Goal: Information Seeking & Learning: Find specific fact

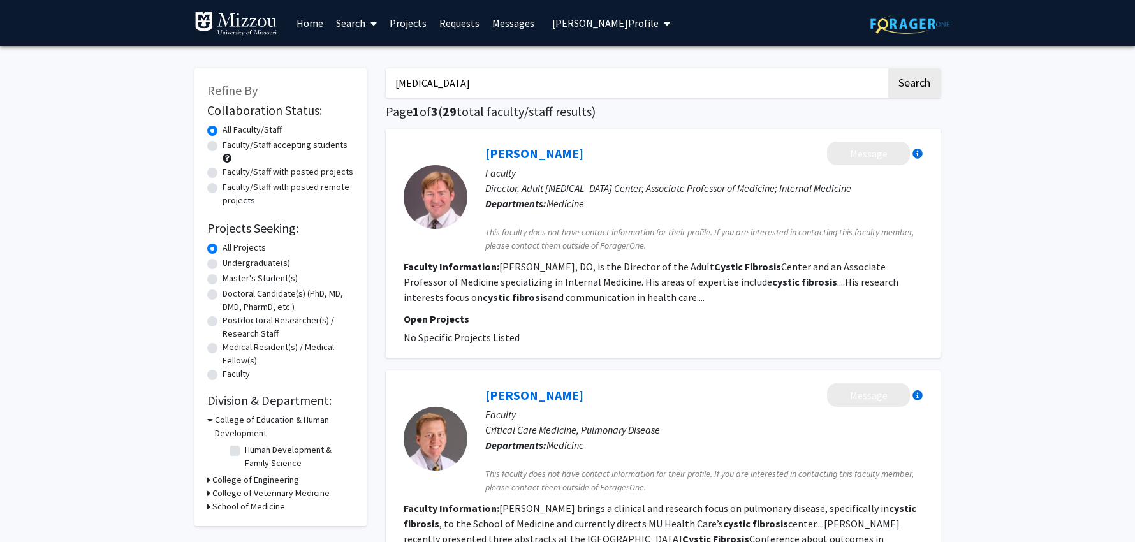
click at [352, 23] on link "Search" at bounding box center [357, 23] width 54 height 45
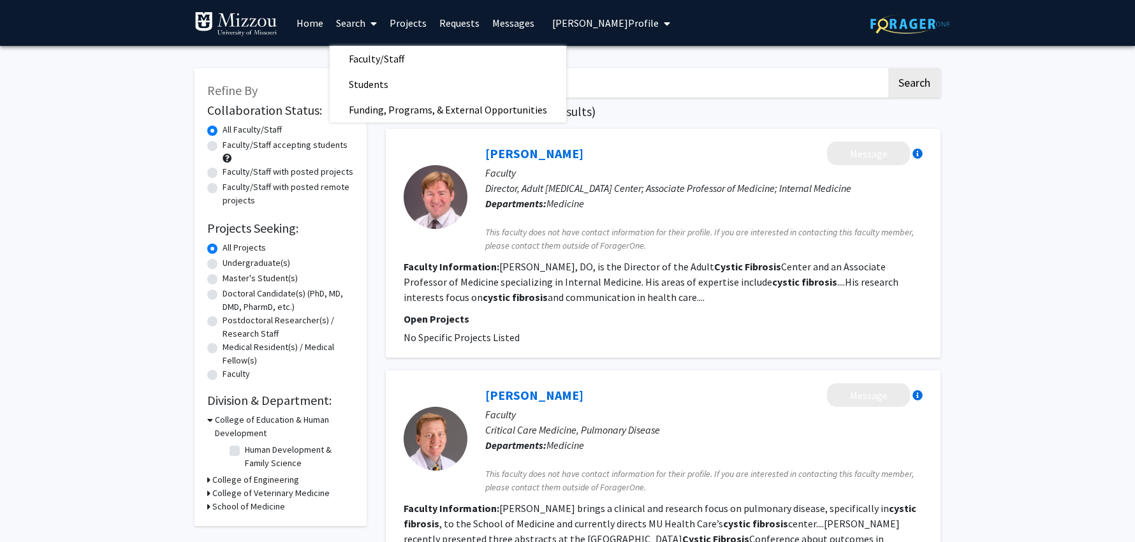
click at [578, 77] on input "[MEDICAL_DATA]" at bounding box center [636, 82] width 501 height 29
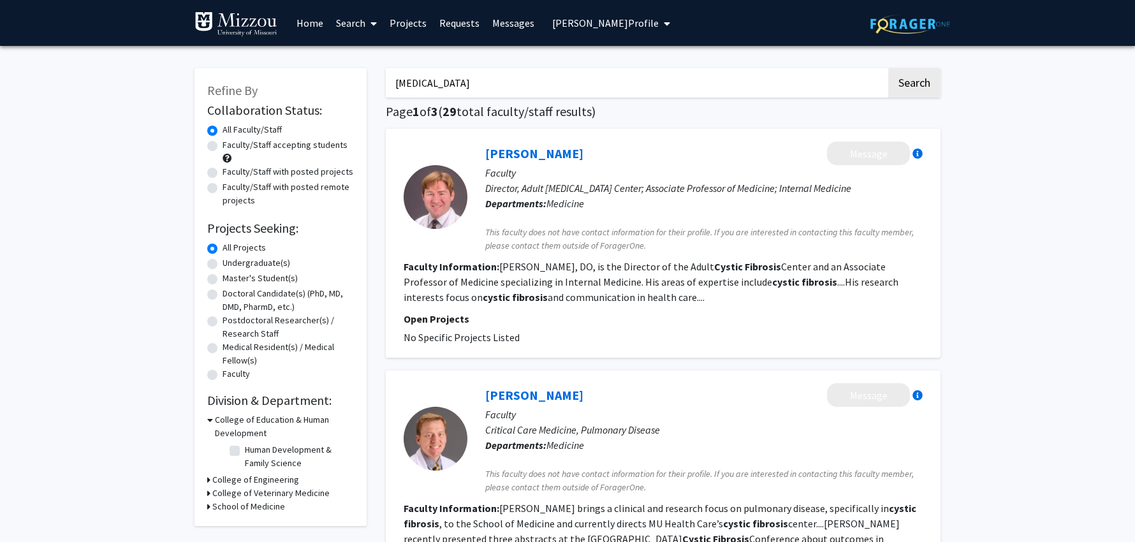
click at [507, 85] on input "[MEDICAL_DATA]" at bounding box center [636, 82] width 501 height 29
type input "c"
click at [348, 20] on link "Search" at bounding box center [357, 23] width 54 height 45
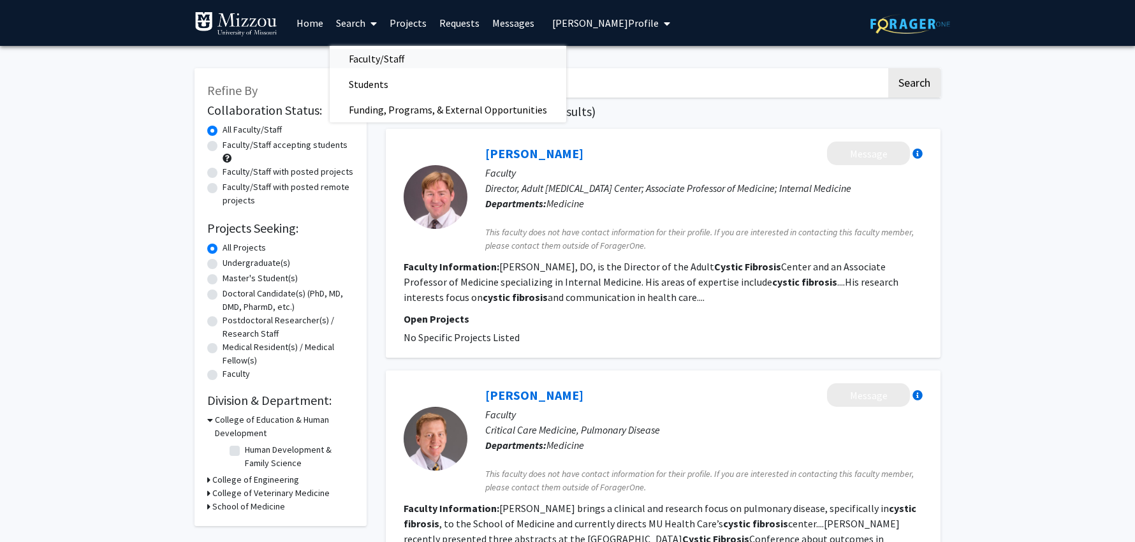
click at [361, 60] on span "Faculty/Staff" at bounding box center [377, 59] width 94 height 26
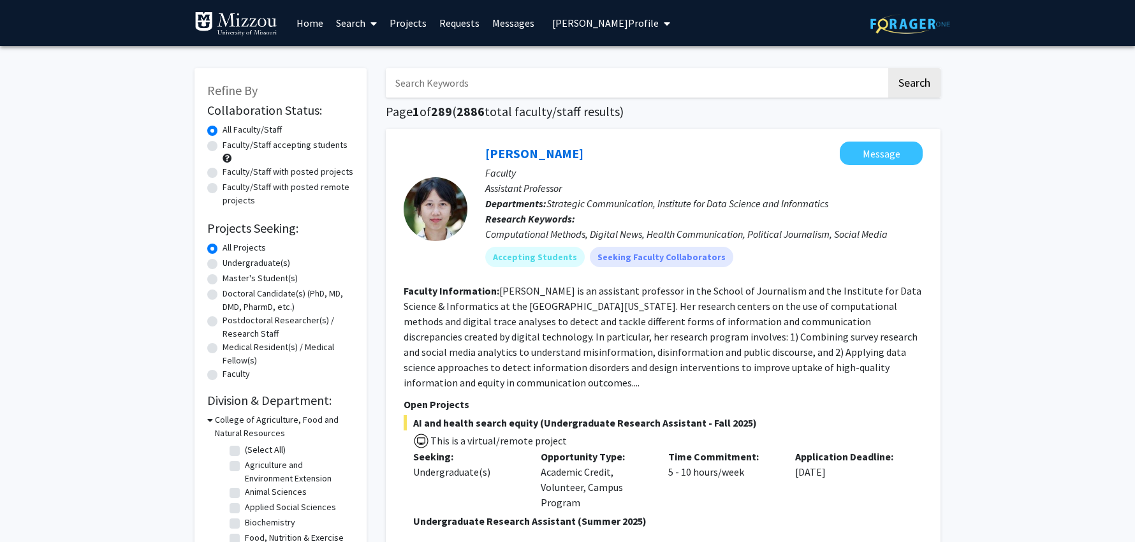
click at [497, 87] on input "Search Keywords" at bounding box center [636, 82] width 501 height 29
type input "psychiatry"
click at [888, 68] on button "Search" at bounding box center [914, 82] width 52 height 29
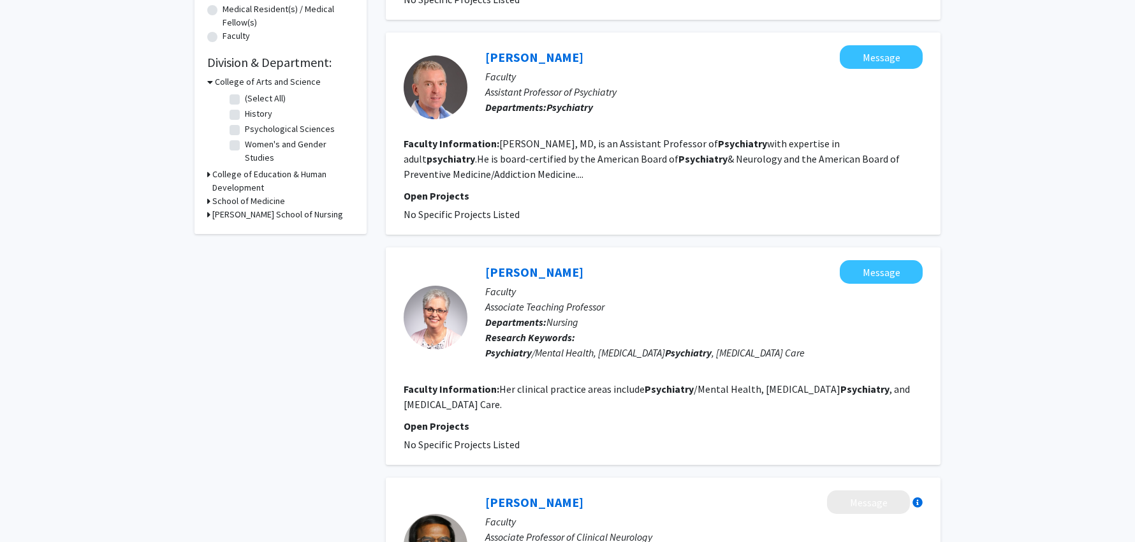
scroll to position [355, 0]
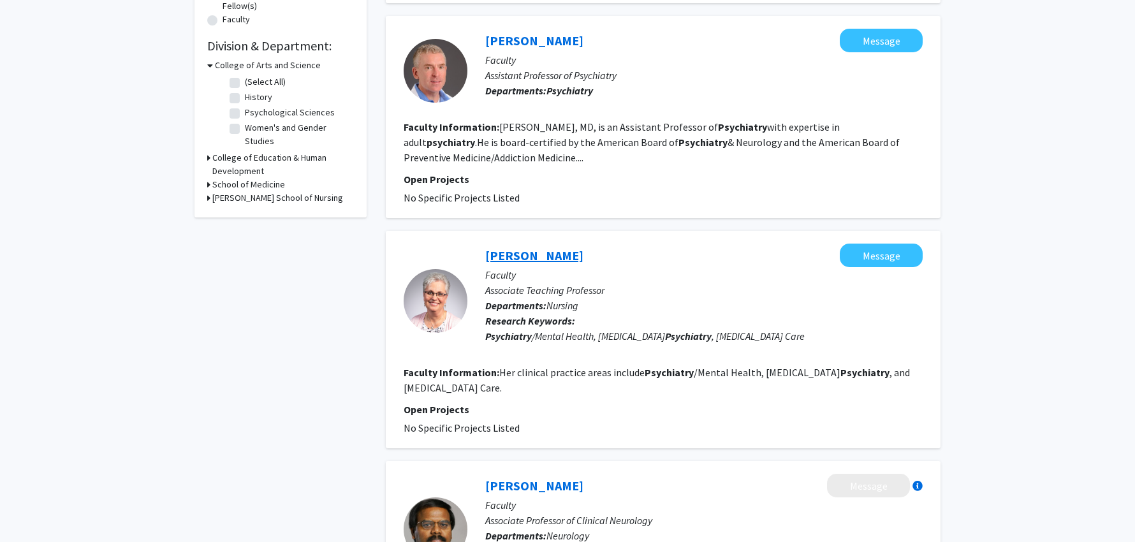
click at [533, 253] on link "[PERSON_NAME]" at bounding box center [534, 255] width 98 height 16
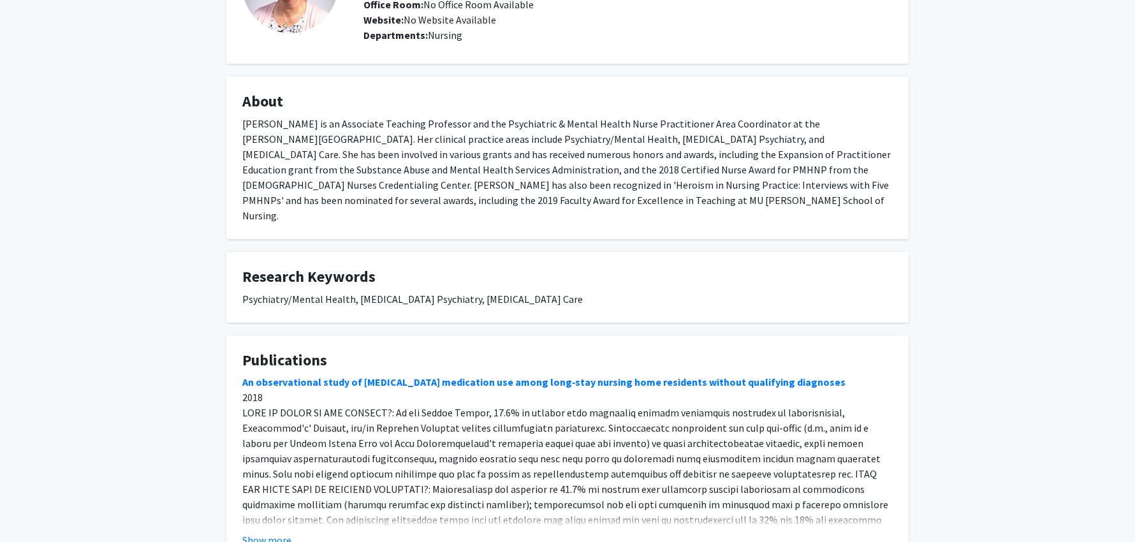
scroll to position [220, 0]
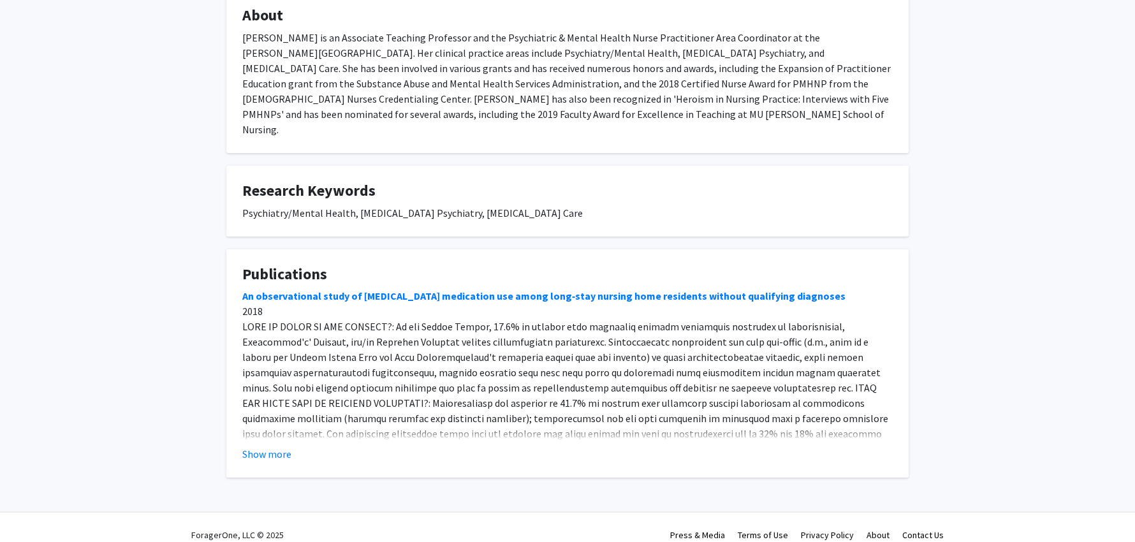
click at [280, 446] on button "Show more" at bounding box center [266, 453] width 49 height 15
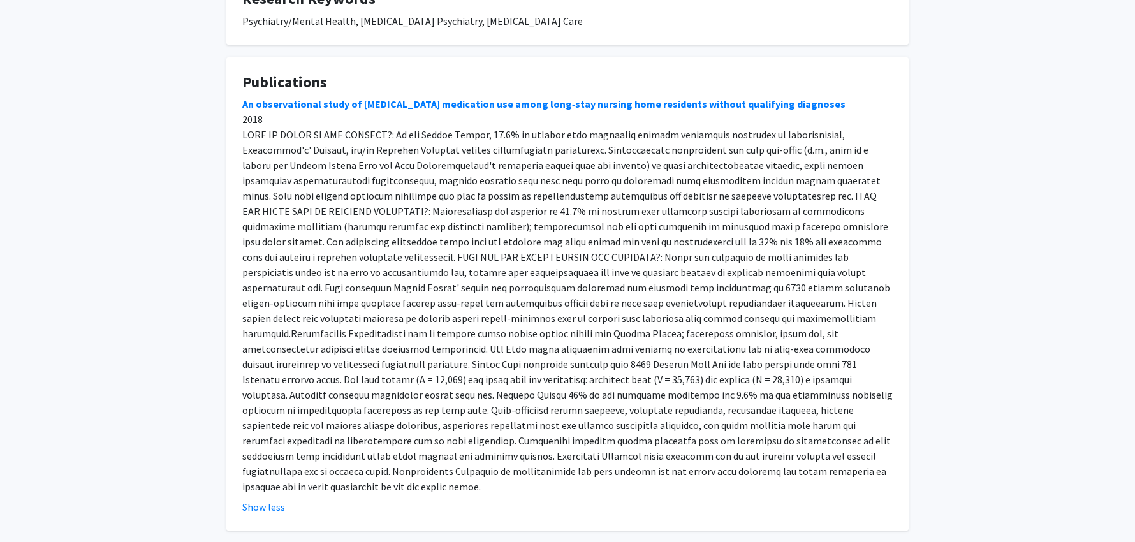
scroll to position [420, 0]
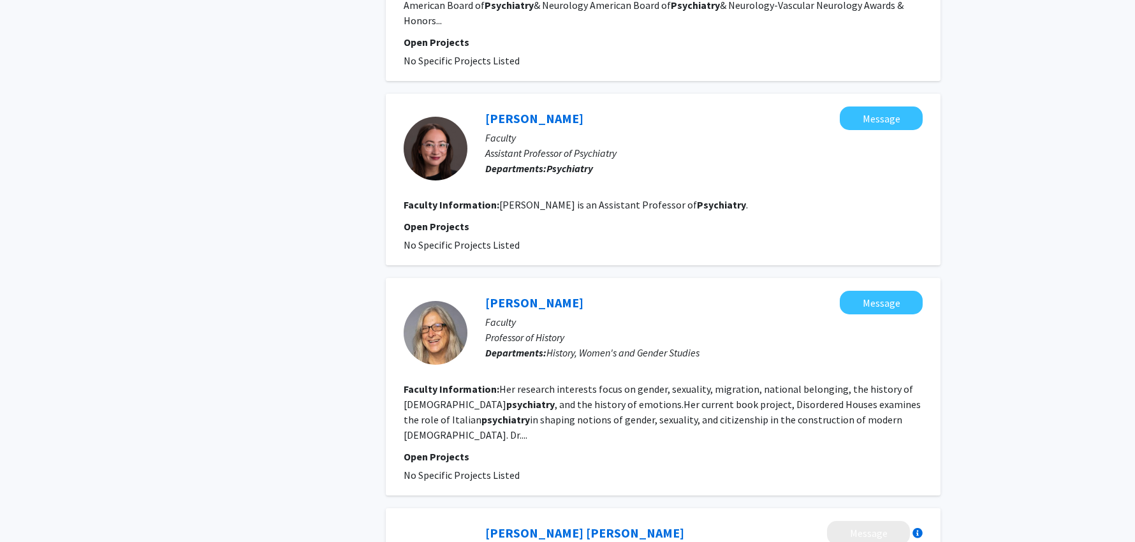
scroll to position [1697, 0]
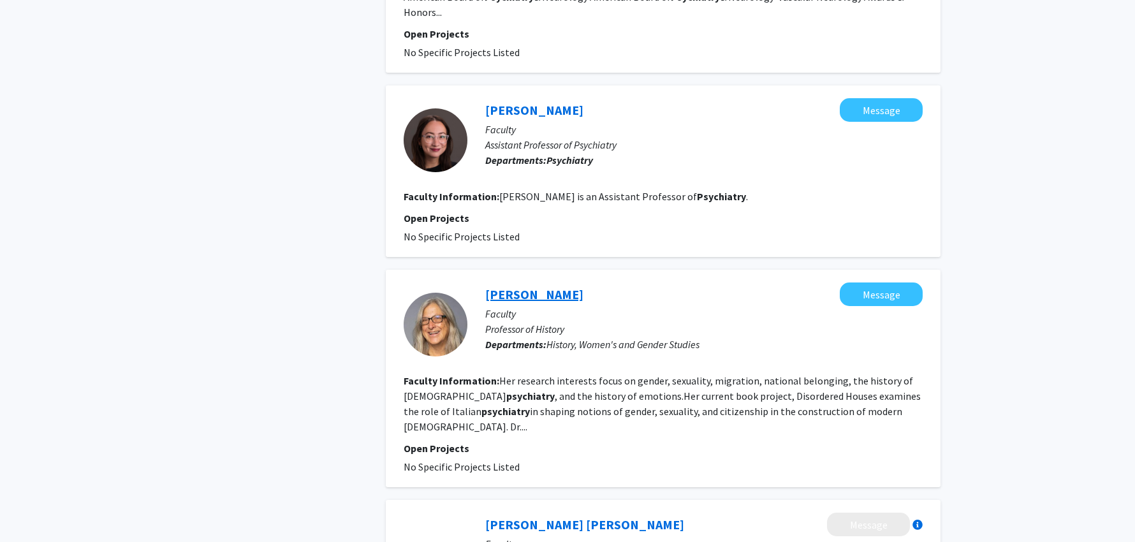
click at [528, 286] on link "[PERSON_NAME]" at bounding box center [534, 294] width 98 height 16
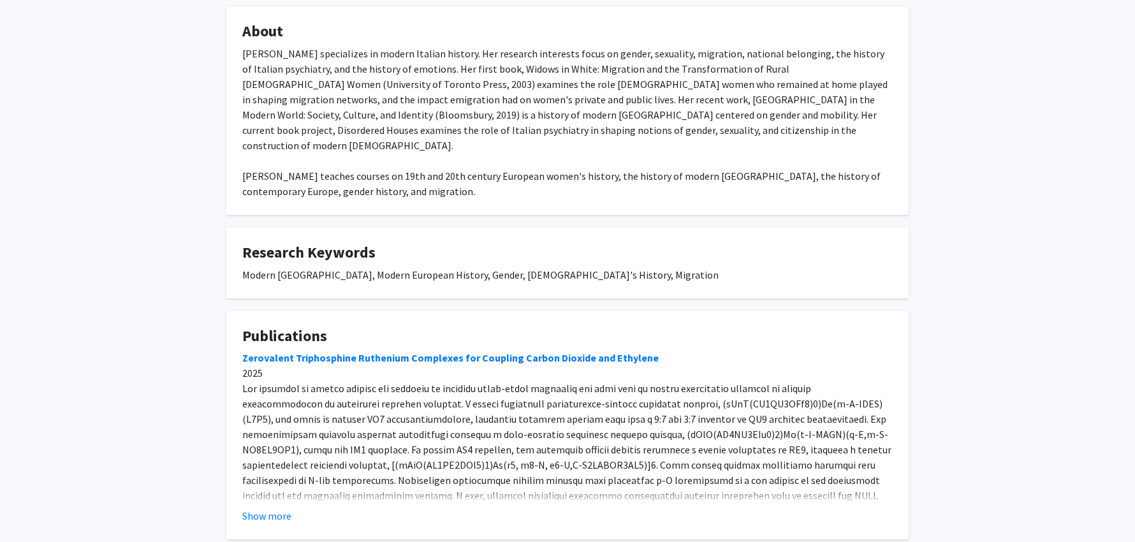
scroll to position [266, 0]
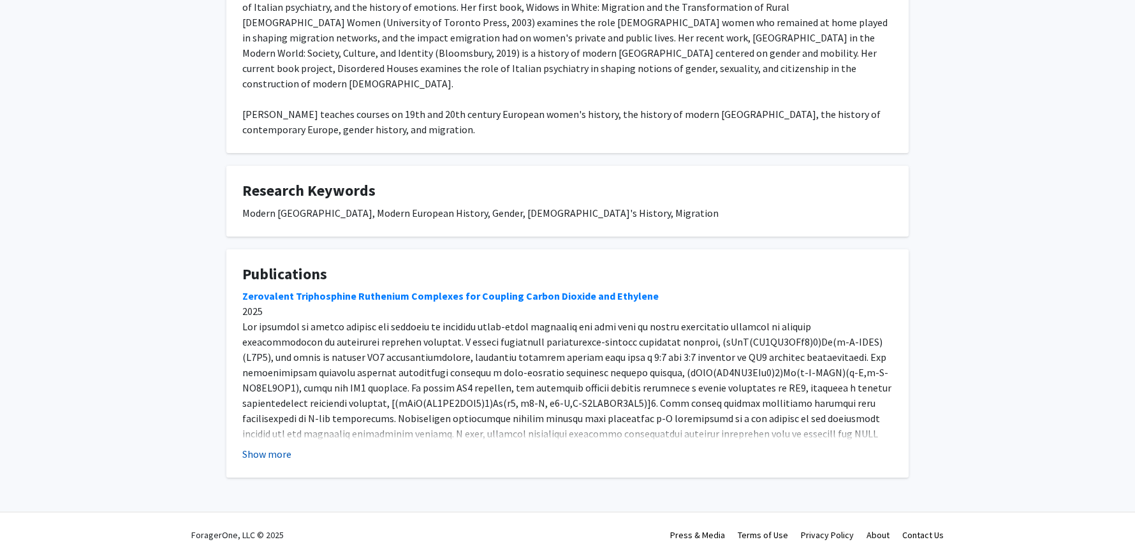
click at [281, 446] on button "Show more" at bounding box center [266, 453] width 49 height 15
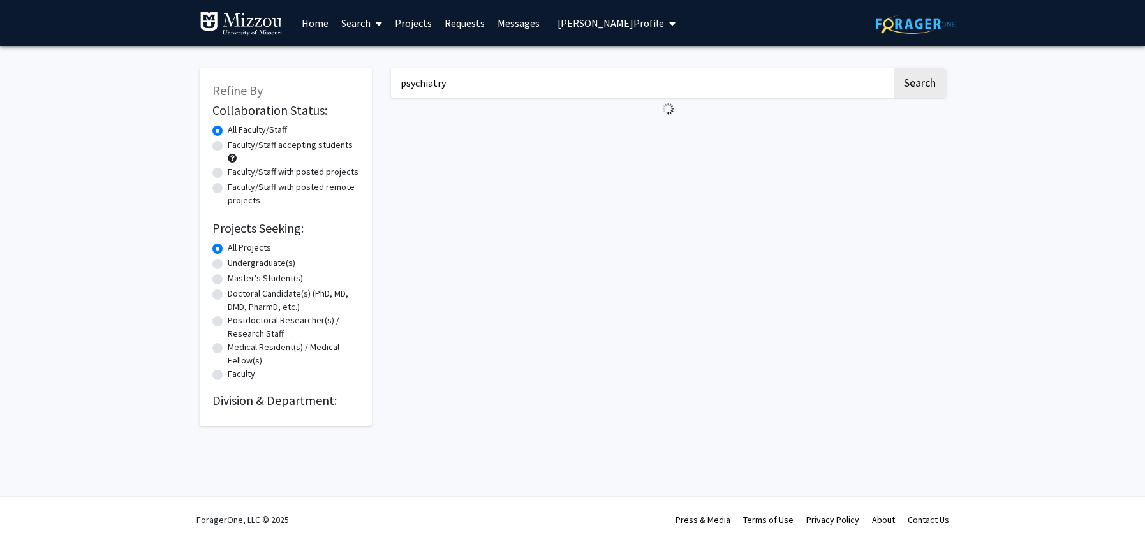
drag, startPoint x: 478, startPoint y: 86, endPoint x: 412, endPoint y: 80, distance: 66.0
click at [365, 77] on div "Refine By Collaboration Status: Collaboration Status All Faculty/Staff Collabor…" at bounding box center [572, 240] width 765 height 371
type input "[MEDICAL_DATA]"
click at [893, 68] on button "Search" at bounding box center [919, 82] width 52 height 29
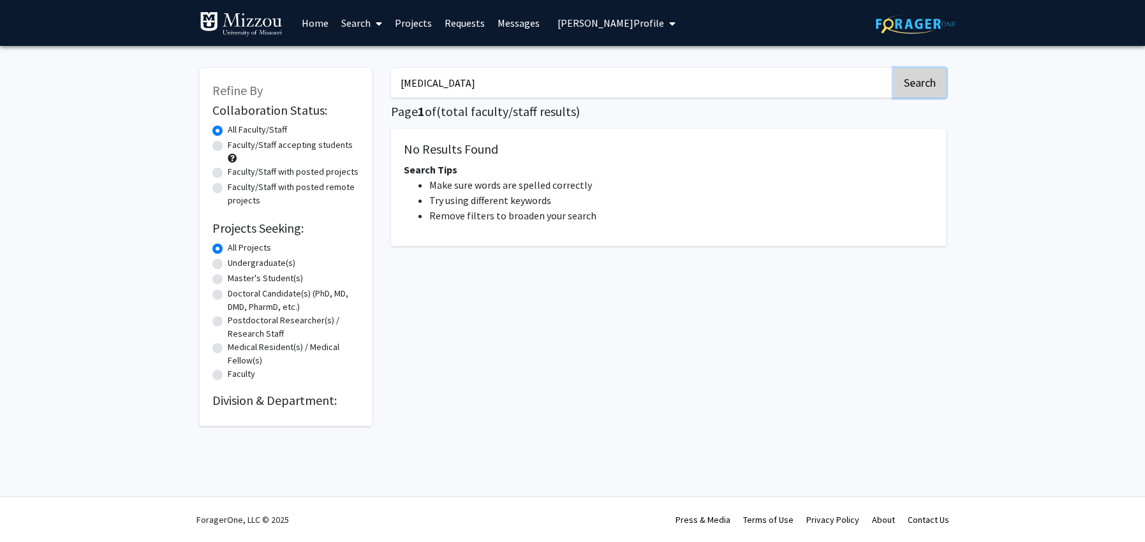
click at [930, 84] on button "Search" at bounding box center [919, 82] width 52 height 29
drag, startPoint x: 453, startPoint y: 83, endPoint x: 378, endPoint y: 80, distance: 75.9
click at [378, 80] on div "Refine By Collaboration Status: Collaboration Status All Faculty/Staff Collabor…" at bounding box center [572, 240] width 765 height 371
click at [893, 68] on button "Search" at bounding box center [919, 82] width 52 height 29
click at [918, 81] on button "Search" at bounding box center [919, 82] width 52 height 29
